Goal: Communication & Community: Participate in discussion

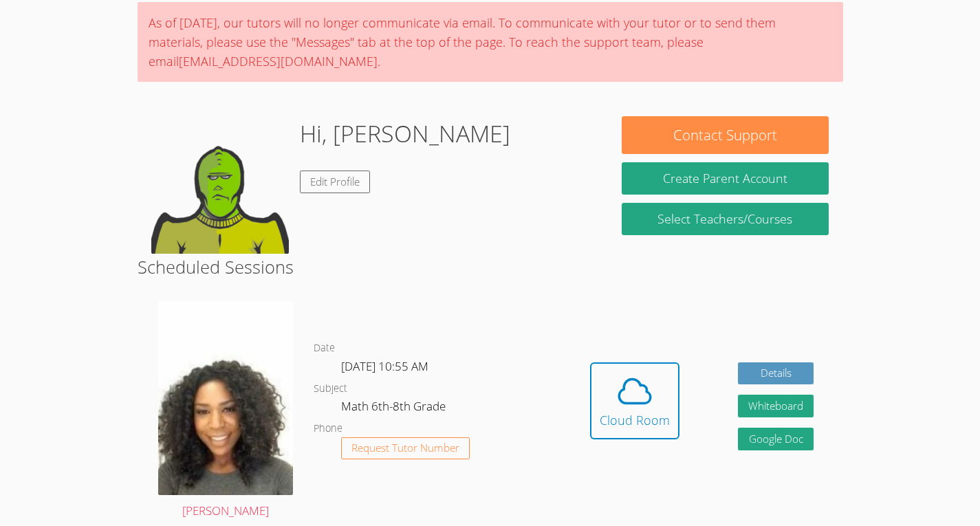
scroll to position [112, 0]
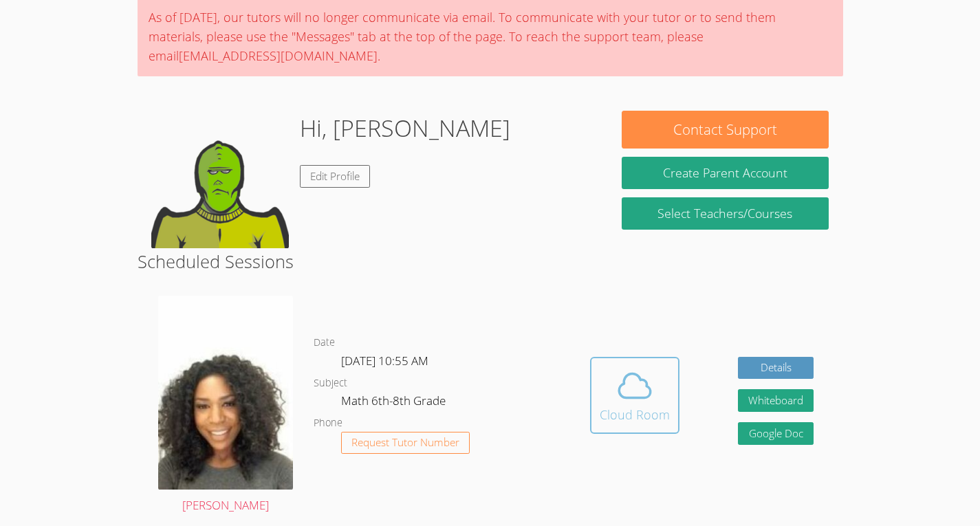
click at [629, 409] on div "Cloud Room" at bounding box center [635, 414] width 70 height 19
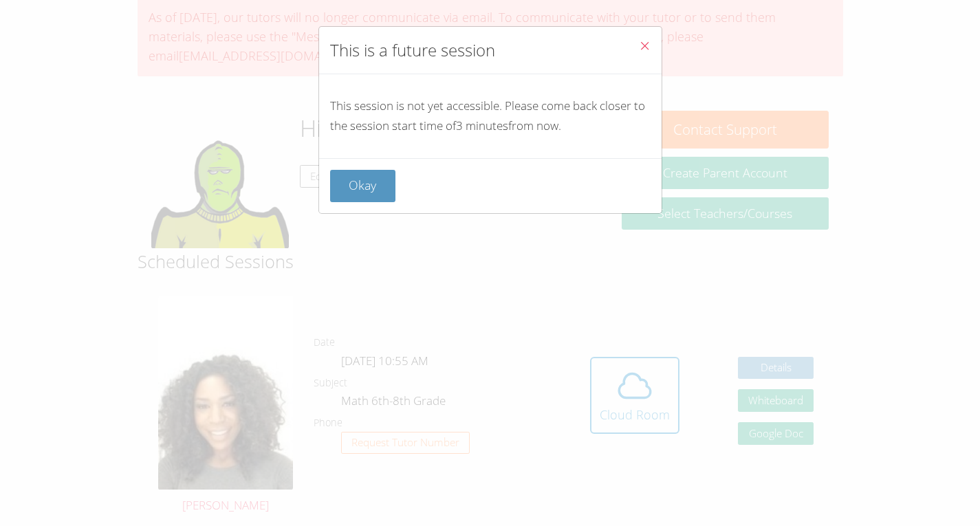
click at [372, 213] on div "Okay" at bounding box center [490, 185] width 343 height 55
click at [634, 56] on button "Close" at bounding box center [645, 48] width 34 height 42
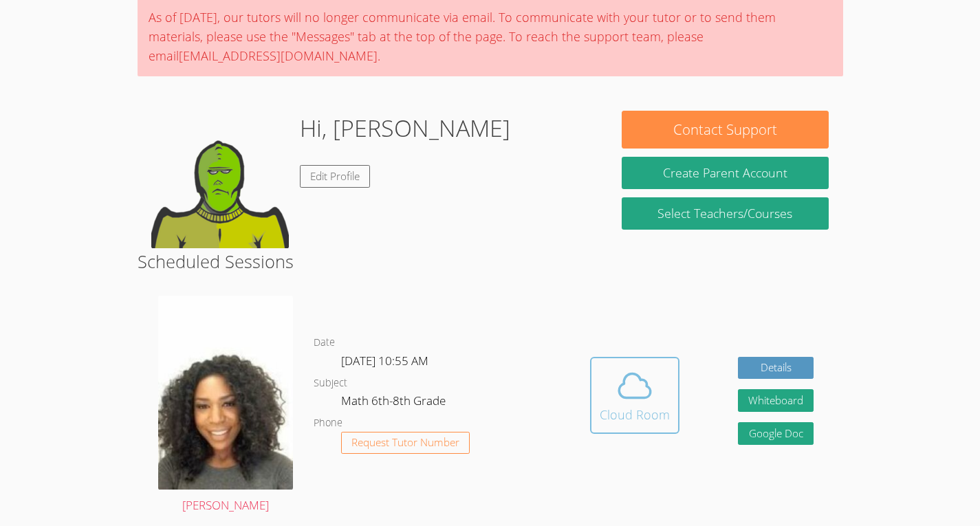
click at [618, 431] on button "Cloud Room" at bounding box center [634, 395] width 89 height 77
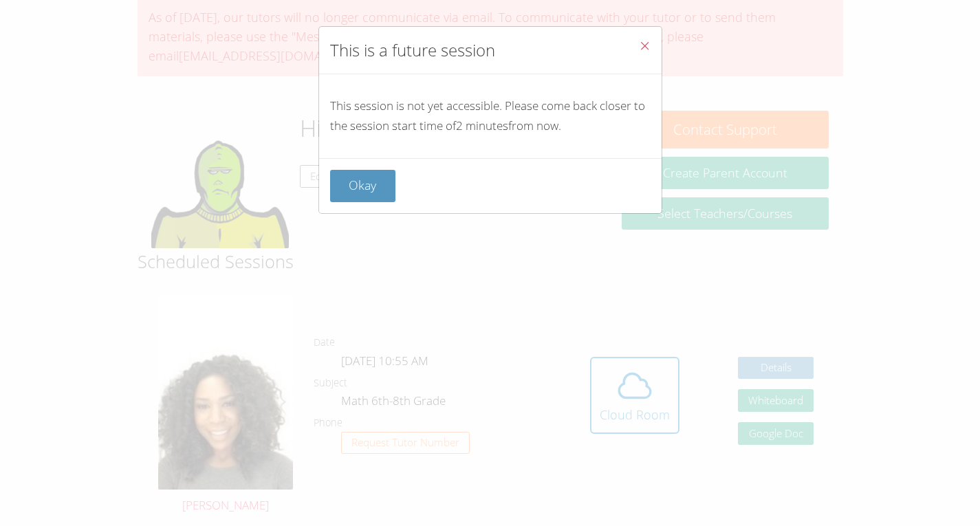
click at [604, 393] on div "This is a future session This session is not yet accessible. Please come back c…" at bounding box center [490, 263] width 980 height 526
click at [359, 232] on div "This is a future session This session is not yet accessible. Please come back c…" at bounding box center [490, 263] width 980 height 526
click at [338, 215] on div "This is a future session This session is not yet accessible. Please come back c…" at bounding box center [490, 263] width 980 height 526
click at [315, 208] on div "This is a future session This session is not yet accessible. Please come back c…" at bounding box center [490, 263] width 980 height 526
click at [360, 201] on button "Okay" at bounding box center [363, 186] width 66 height 32
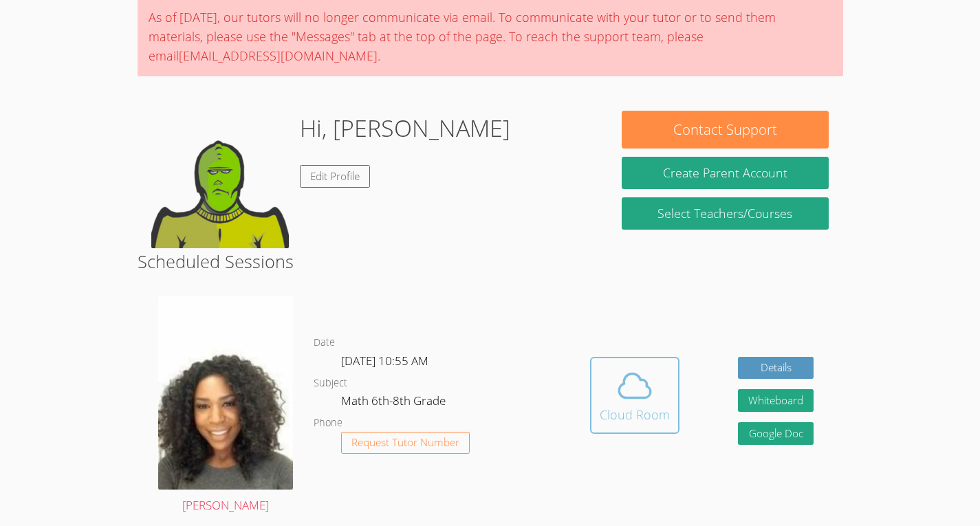
click at [630, 409] on div "Cloud Room" at bounding box center [635, 414] width 70 height 19
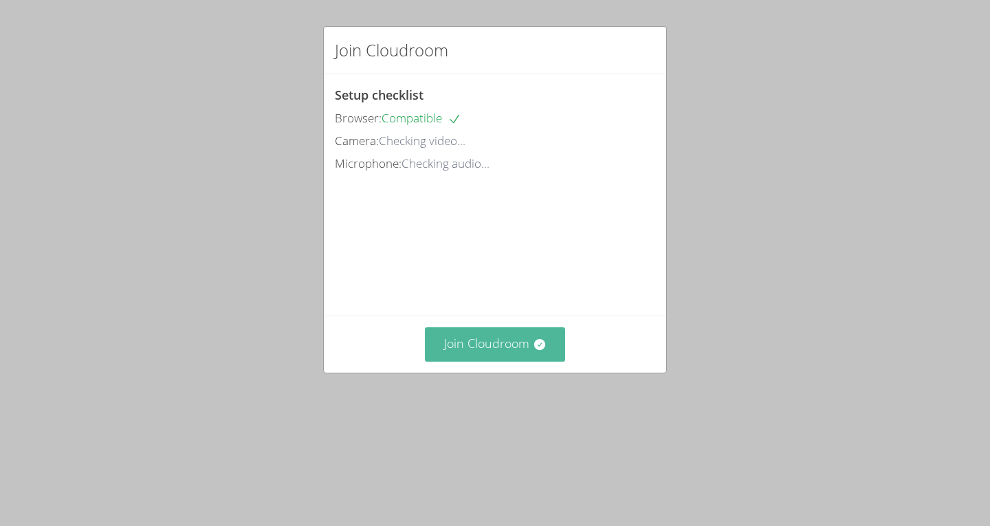
click at [443, 361] on button "Join Cloudroom" at bounding box center [495, 344] width 141 height 34
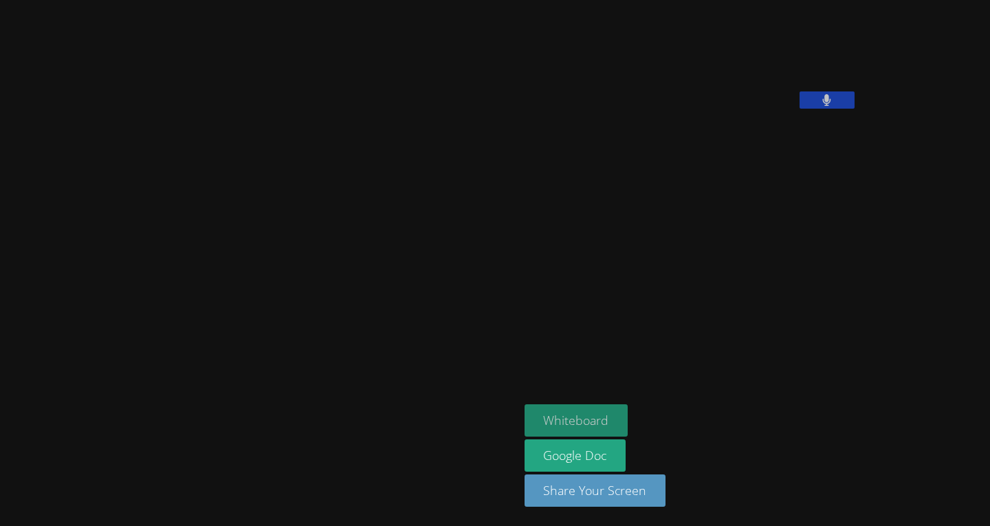
click at [525, 415] on button "Whiteboard" at bounding box center [577, 420] width 104 height 32
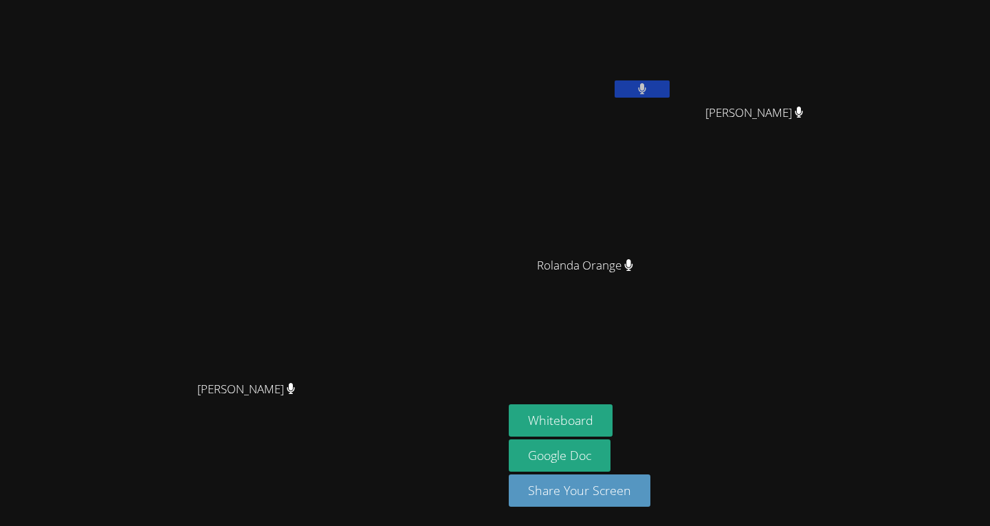
click at [670, 95] on button at bounding box center [642, 88] width 55 height 17
click at [673, 78] on video at bounding box center [591, 52] width 164 height 92
click at [670, 97] on button at bounding box center [642, 88] width 55 height 17
click at [647, 91] on icon at bounding box center [642, 89] width 9 height 12
click at [649, 94] on icon at bounding box center [642, 89] width 14 height 12
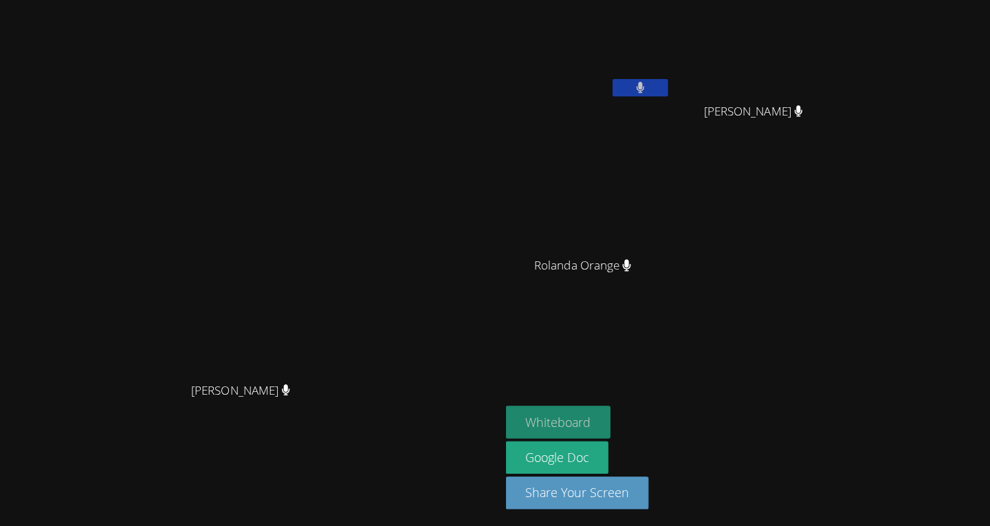
click at [613, 421] on button "Whiteboard" at bounding box center [561, 420] width 104 height 32
click at [673, 77] on video at bounding box center [591, 52] width 164 height 92
click at [670, 92] on button at bounding box center [642, 88] width 55 height 17
click at [649, 91] on icon at bounding box center [642, 89] width 14 height 12
click at [670, 89] on button at bounding box center [642, 88] width 55 height 17
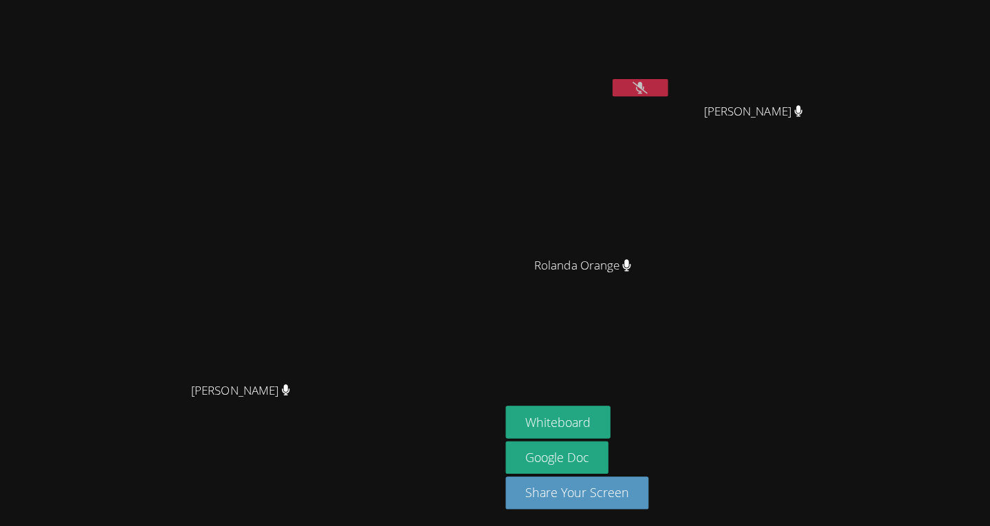
click at [670, 83] on button at bounding box center [642, 88] width 55 height 17
click at [670, 94] on button at bounding box center [642, 88] width 55 height 17
click at [670, 96] on button at bounding box center [642, 88] width 55 height 17
click at [646, 86] on icon at bounding box center [642, 89] width 8 height 12
click at [649, 94] on icon at bounding box center [642, 89] width 14 height 12
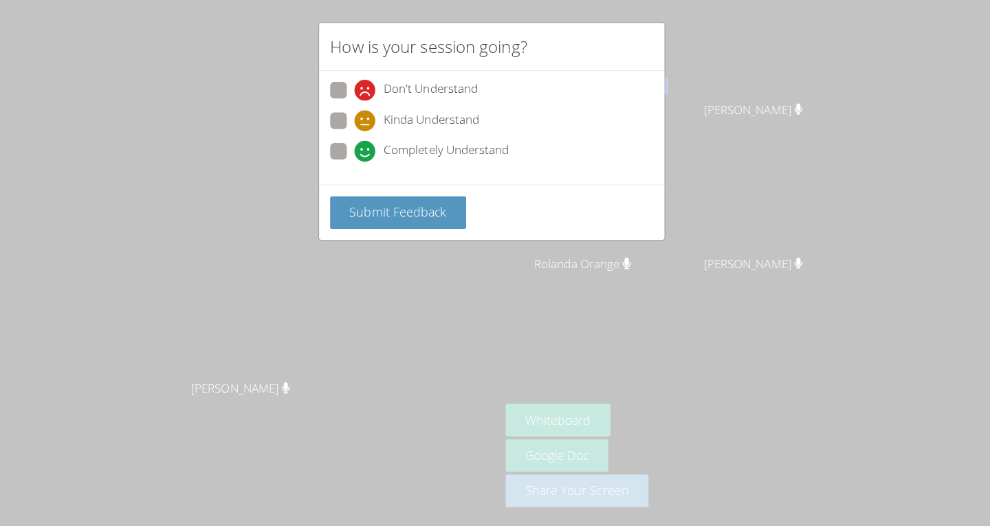
click at [359, 164] on span at bounding box center [359, 164] width 0 height 0
click at [359, 155] on input "Completely Understand" at bounding box center [365, 152] width 12 height 12
radio input "true"
click at [368, 224] on button "Submit Feedback" at bounding box center [402, 215] width 135 height 32
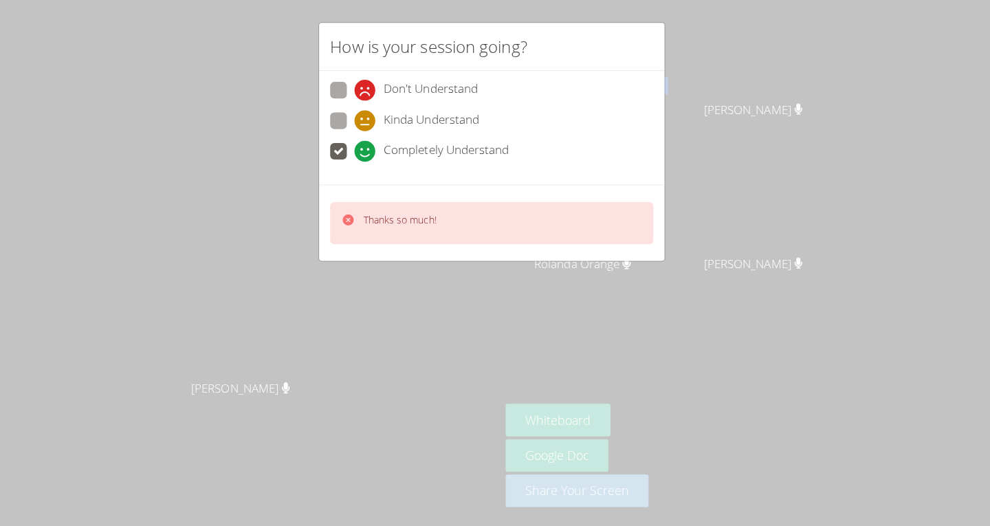
click at [314, 291] on div "How is your session going? Don't Understand Kinda Understand Completely Underst…" at bounding box center [495, 263] width 990 height 526
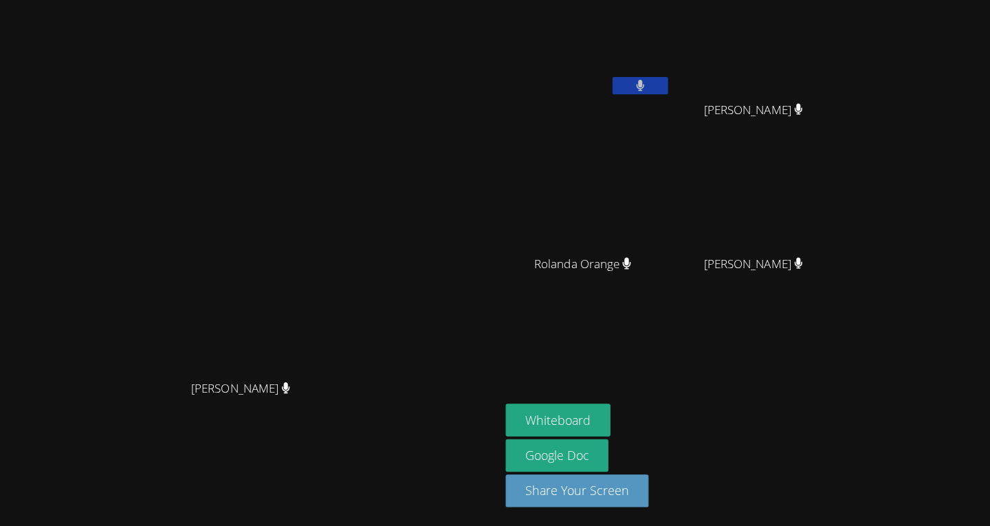
click at [670, 83] on button at bounding box center [642, 88] width 55 height 17
click at [670, 90] on button at bounding box center [642, 88] width 55 height 17
click at [670, 89] on button at bounding box center [642, 88] width 55 height 17
click at [649, 85] on icon at bounding box center [642, 89] width 14 height 12
